Goal: Task Accomplishment & Management: Manage account settings

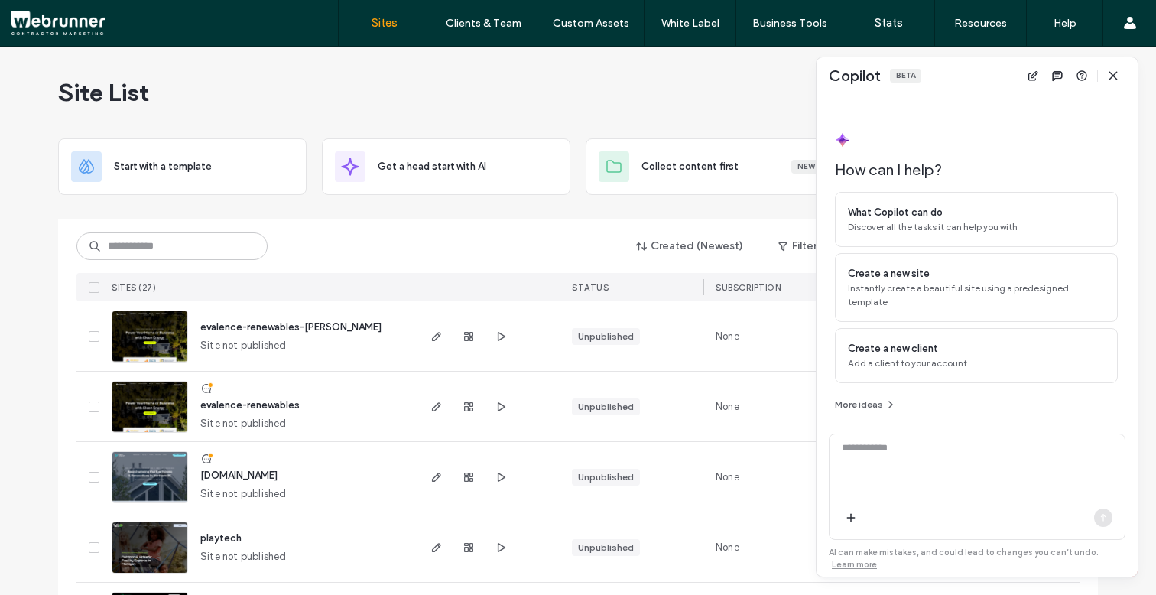
scroll to position [120, 0]
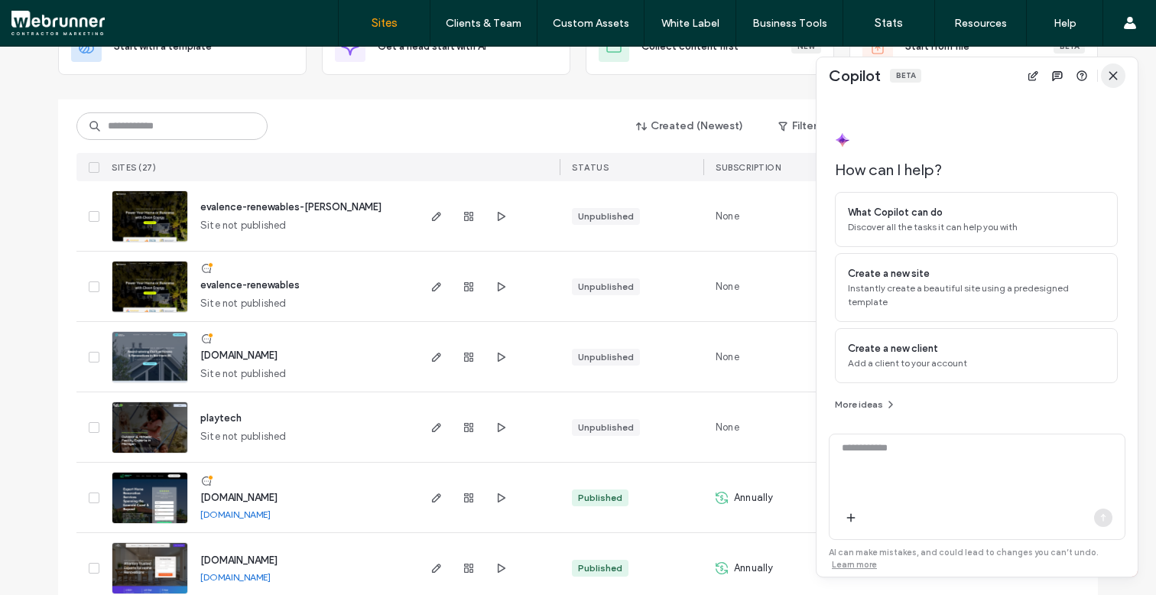
click at [1113, 80] on icon "button" at bounding box center [1113, 76] width 12 height 12
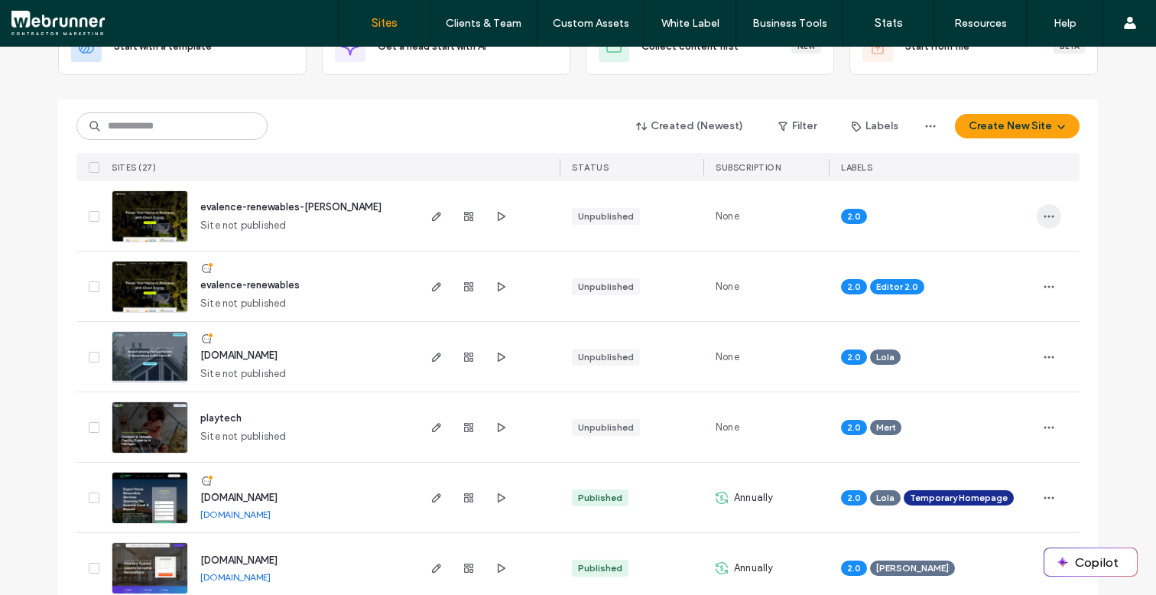
click at [1045, 211] on icon "button" at bounding box center [1048, 216] width 12 height 12
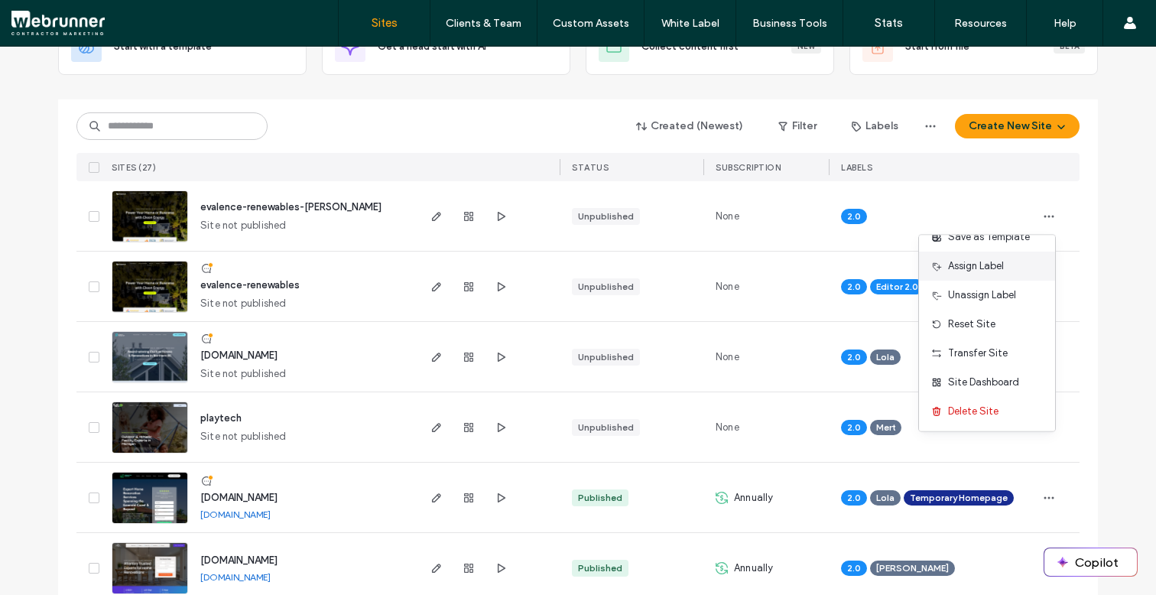
scroll to position [78, 0]
click at [984, 403] on span "Delete Site" at bounding box center [973, 410] width 50 height 15
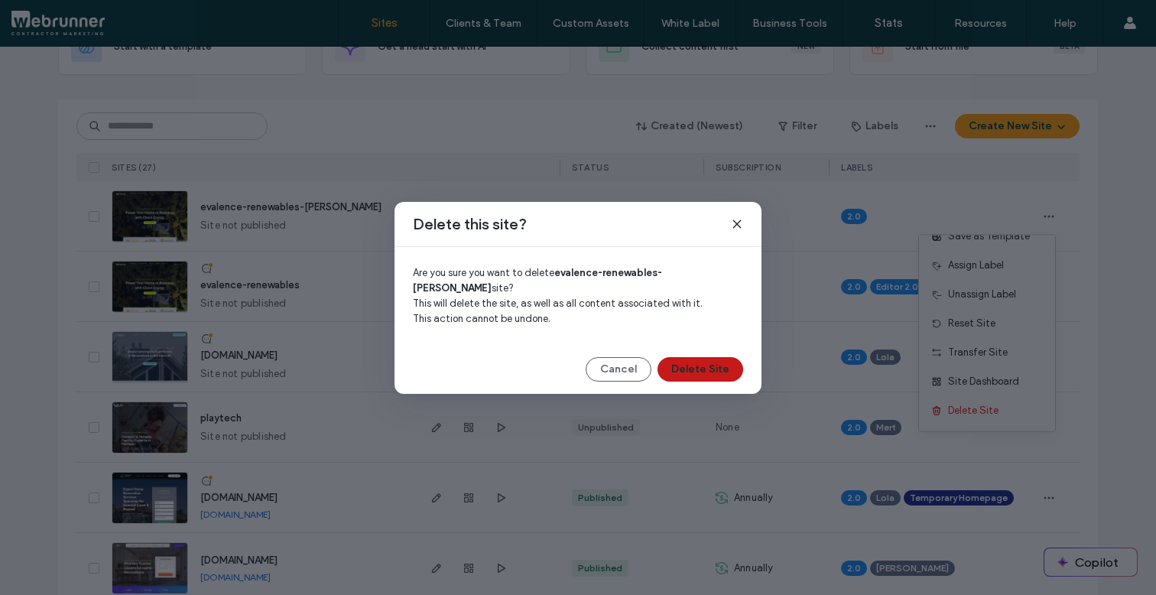
click at [724, 360] on button "Delete Site" at bounding box center [700, 369] width 86 height 24
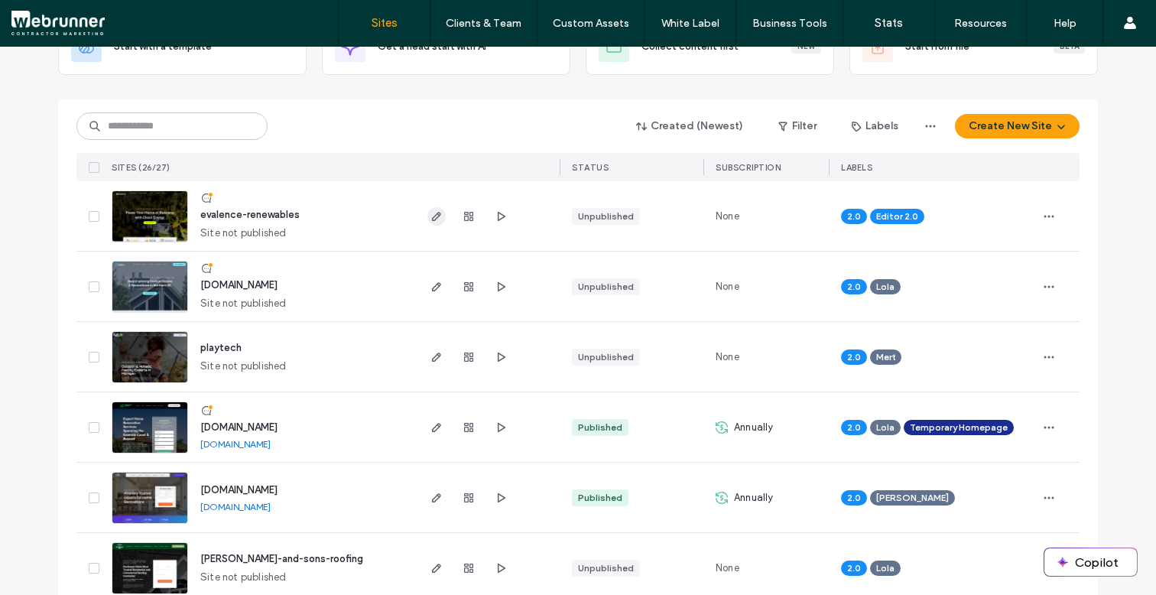
click at [431, 212] on icon "button" at bounding box center [436, 216] width 12 height 12
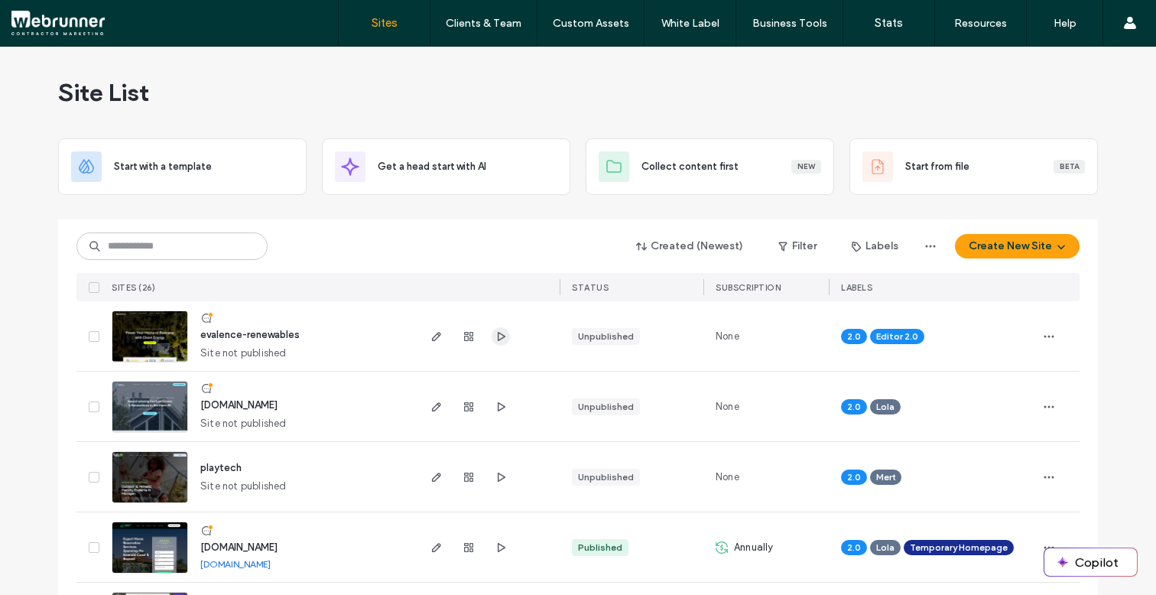
click at [498, 337] on icon "button" at bounding box center [500, 336] width 12 height 12
click at [432, 334] on icon "button" at bounding box center [436, 336] width 12 height 12
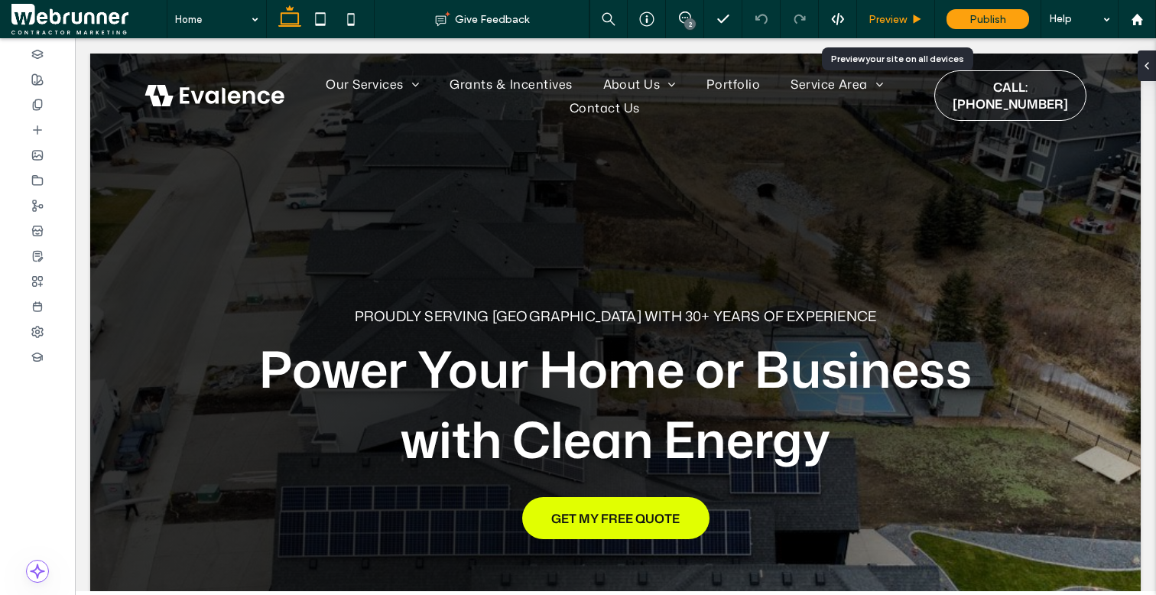
click at [890, 18] on span "Preview" at bounding box center [887, 19] width 38 height 13
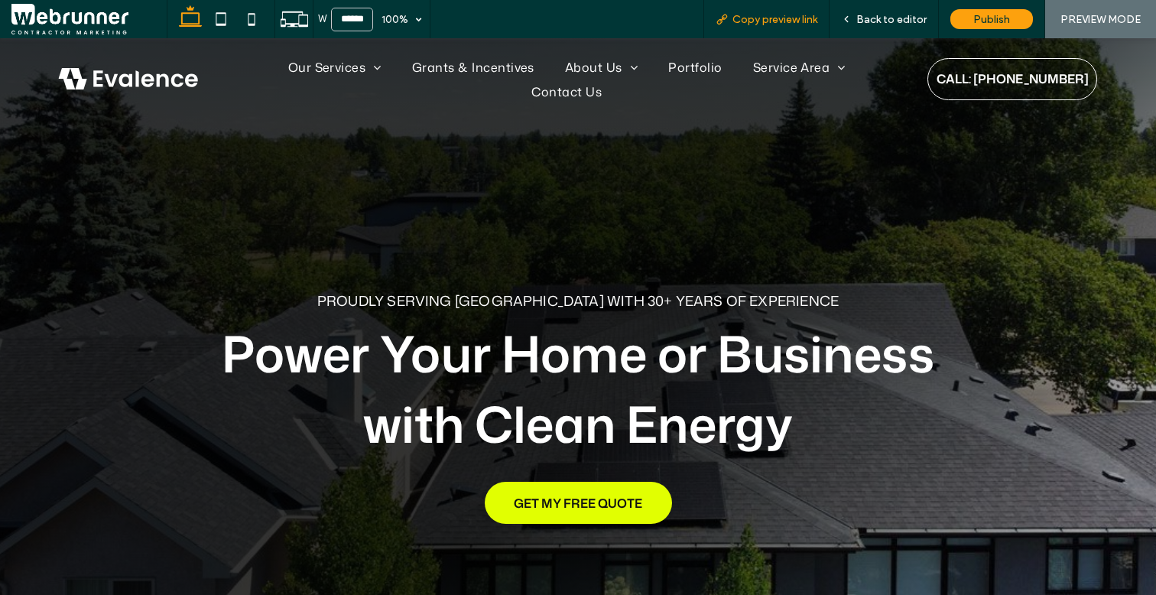
click at [803, 18] on span "Copy preview link" at bounding box center [774, 19] width 85 height 13
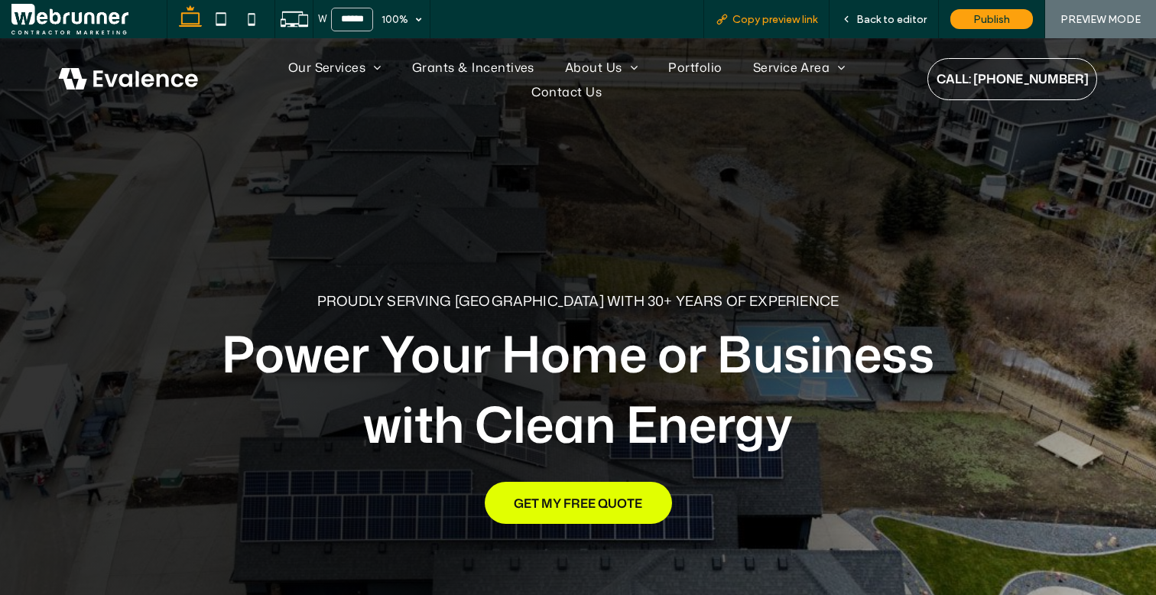
click at [780, 22] on span "Copy preview link" at bounding box center [774, 19] width 85 height 13
